Goal: Task Accomplishment & Management: Manage account settings

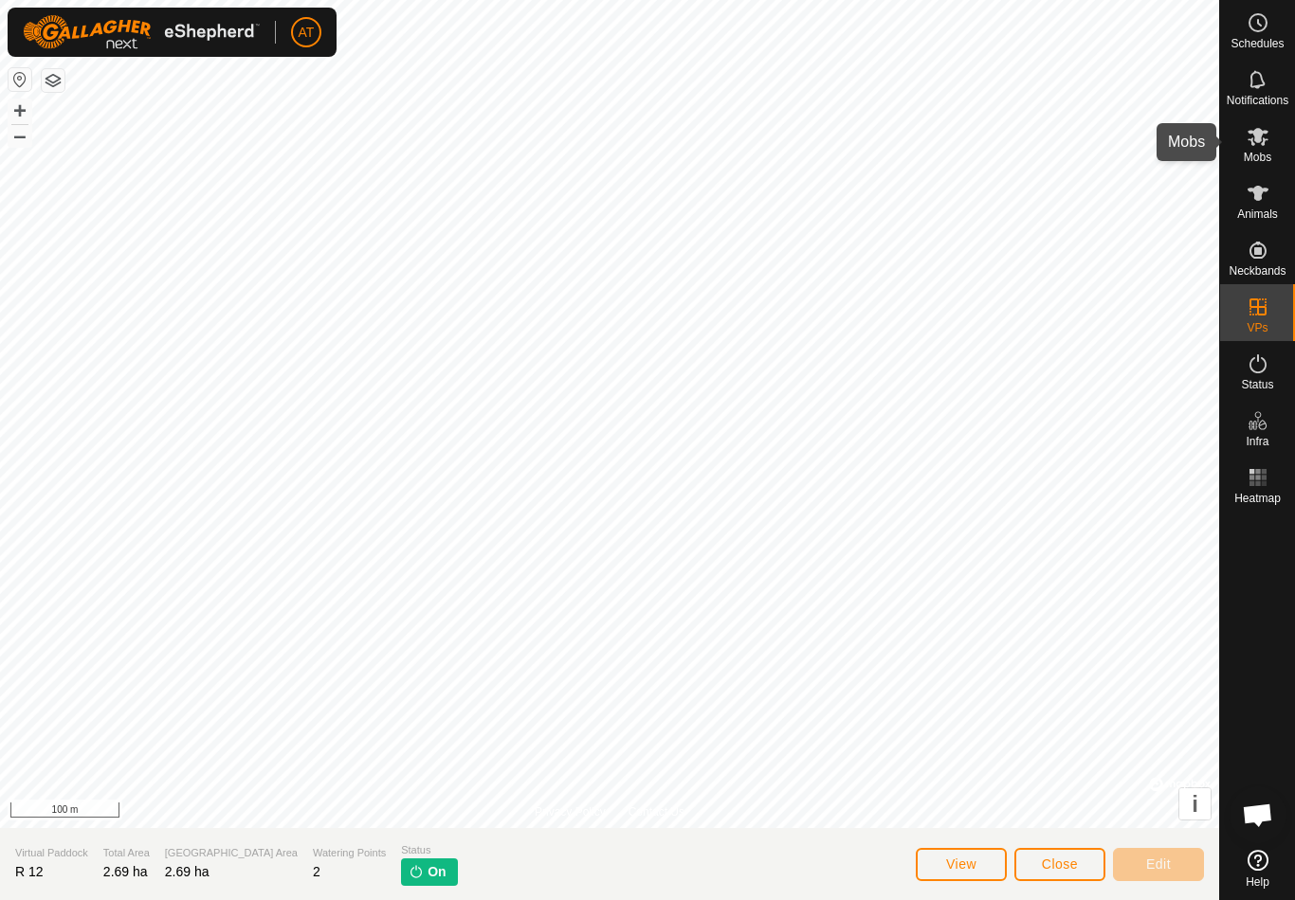
click at [1266, 163] on span "Mobs" at bounding box center [1256, 157] width 27 height 11
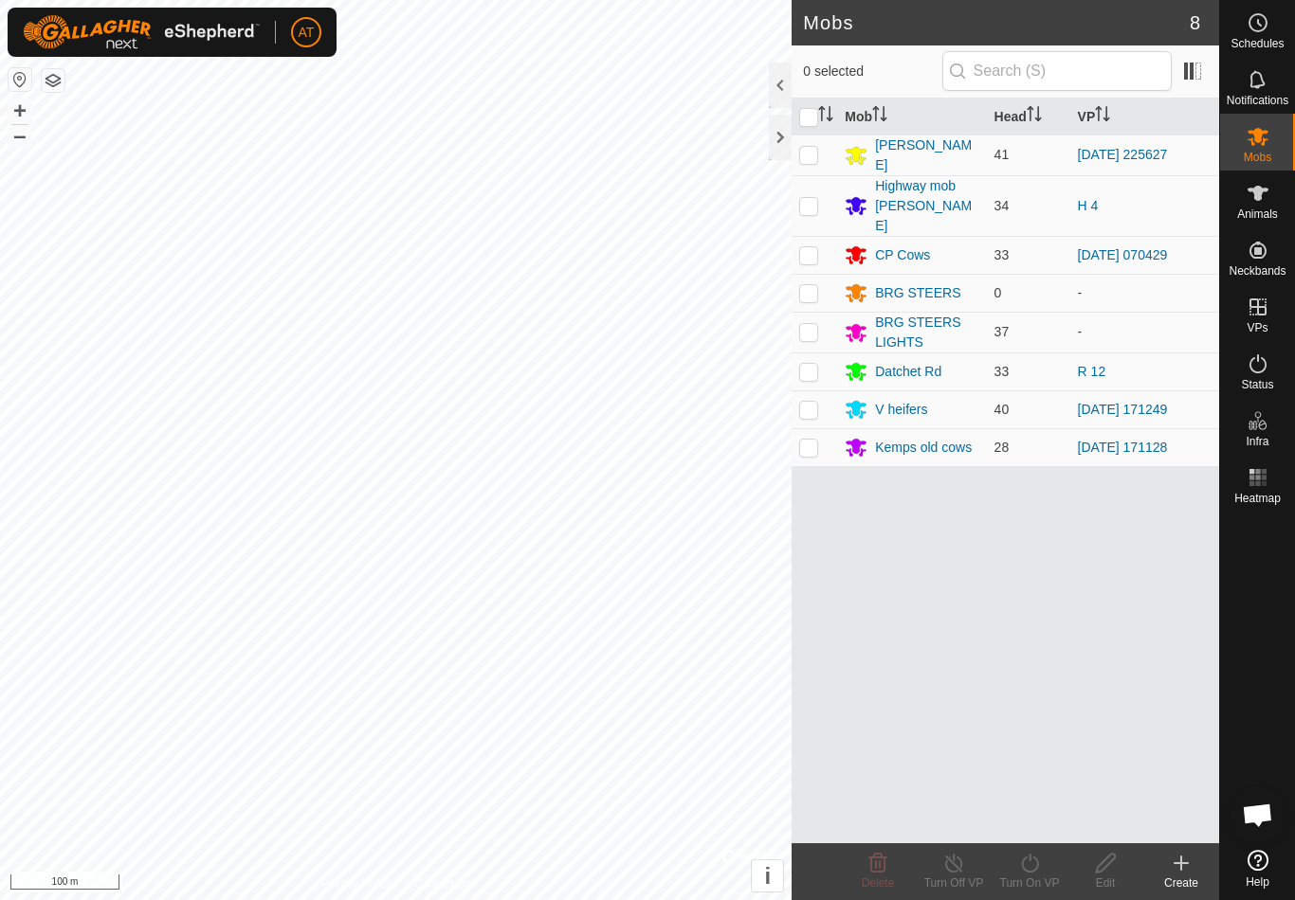
click at [808, 364] on p-checkbox at bounding box center [808, 371] width 19 height 15
checkbox input "true"
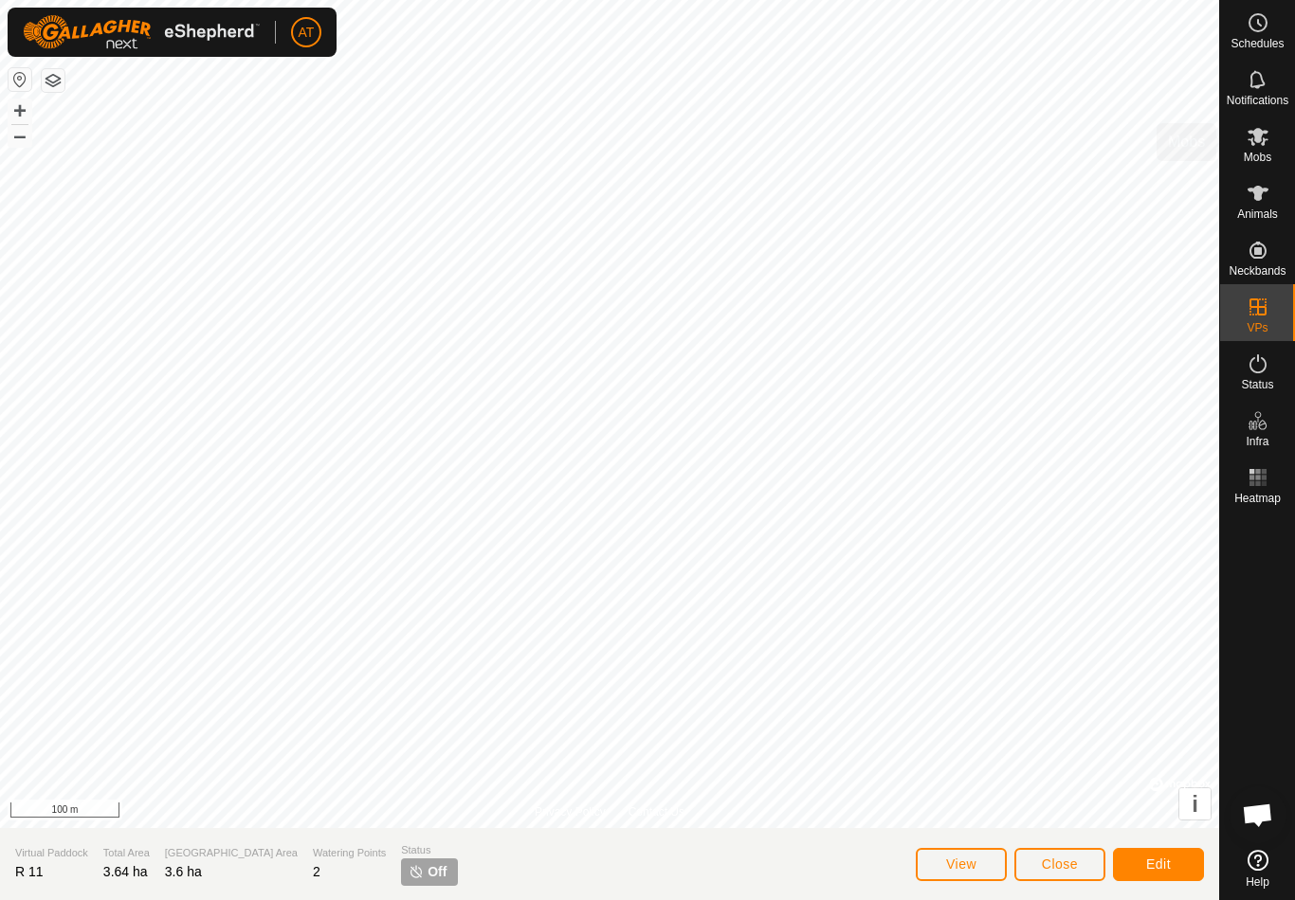
click at [1260, 145] on icon at bounding box center [1257, 136] width 23 height 23
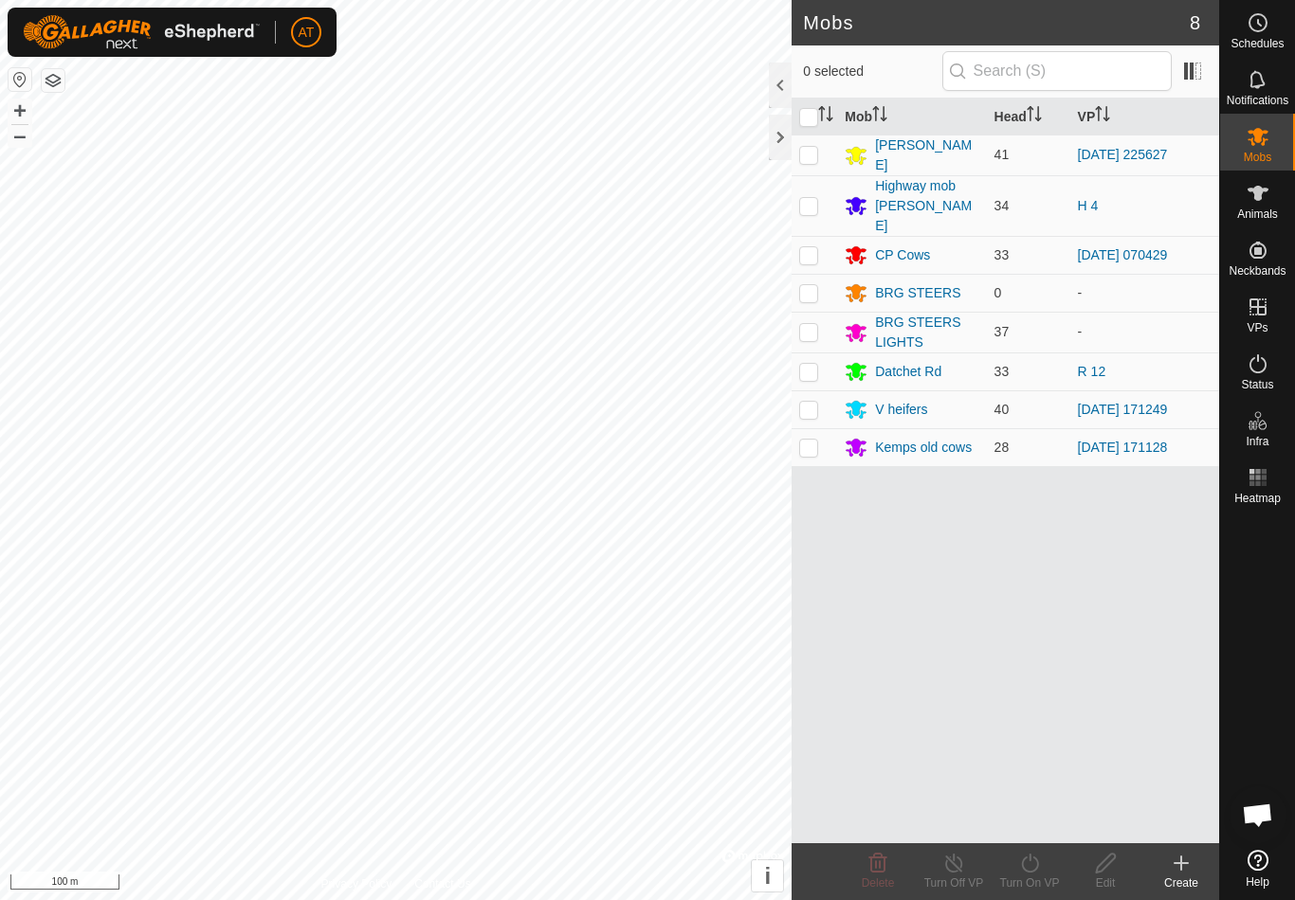
click at [803, 364] on p-checkbox at bounding box center [808, 371] width 19 height 15
checkbox input "true"
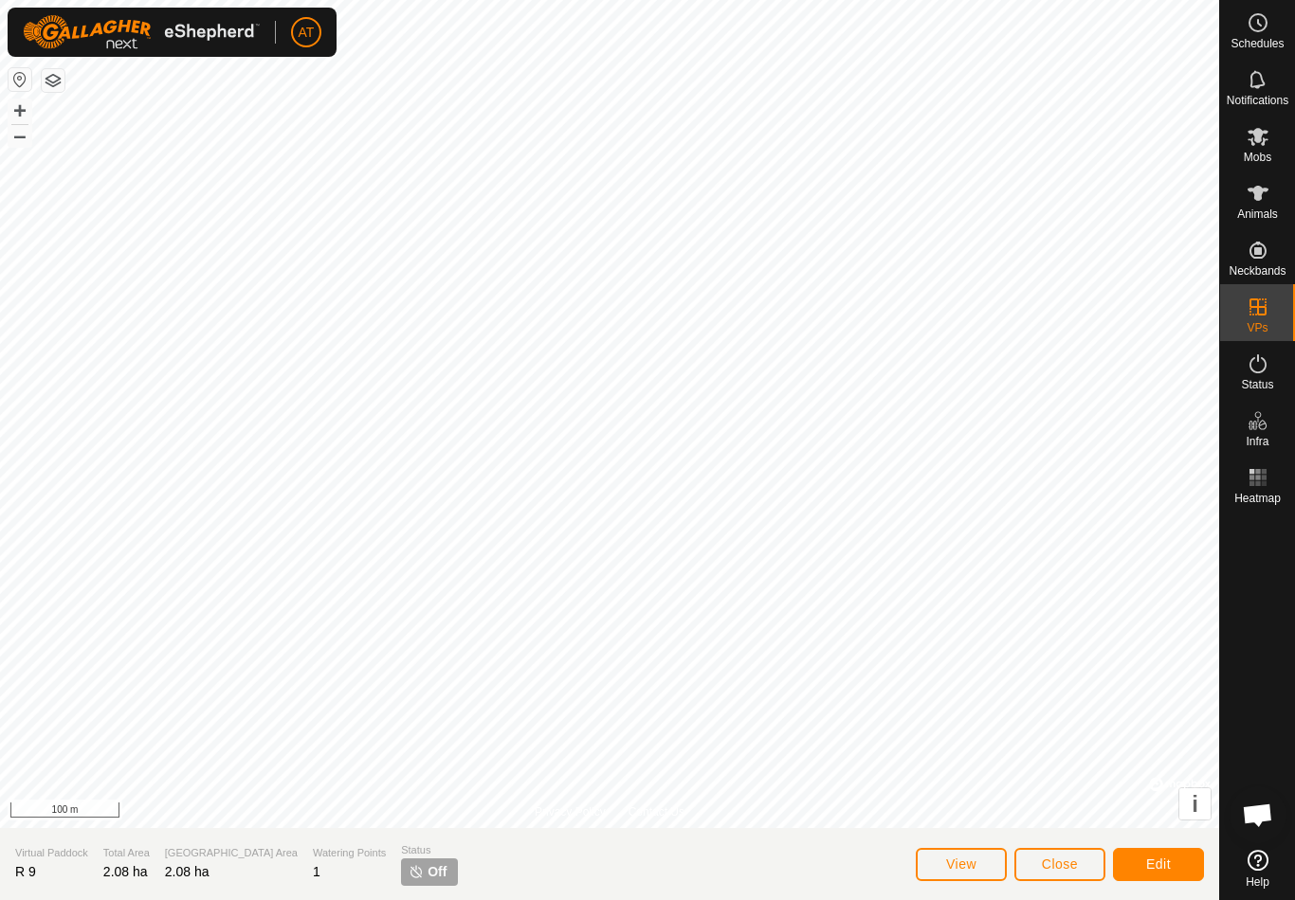
click at [1061, 850] on button "Close" at bounding box center [1059, 864] width 91 height 33
